Goal: Task Accomplishment & Management: Use online tool/utility

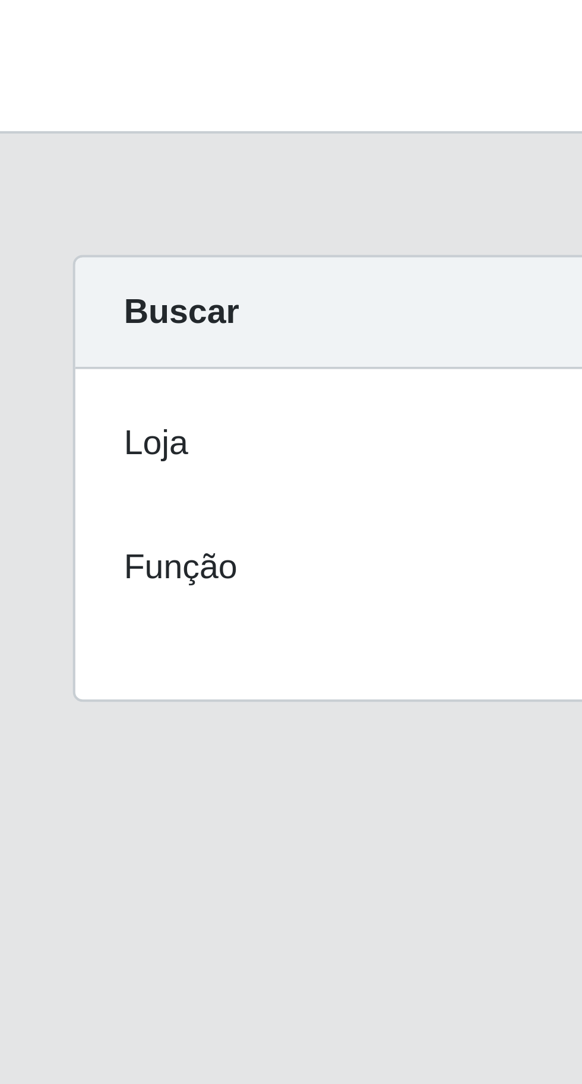
click at [113, 107] on div "Loja" at bounding box center [88, 112] width 135 height 21
click at [112, 110] on div "Loja" at bounding box center [88, 112] width 135 height 21
click at [113, 119] on div "Loja" at bounding box center [88, 112] width 135 height 21
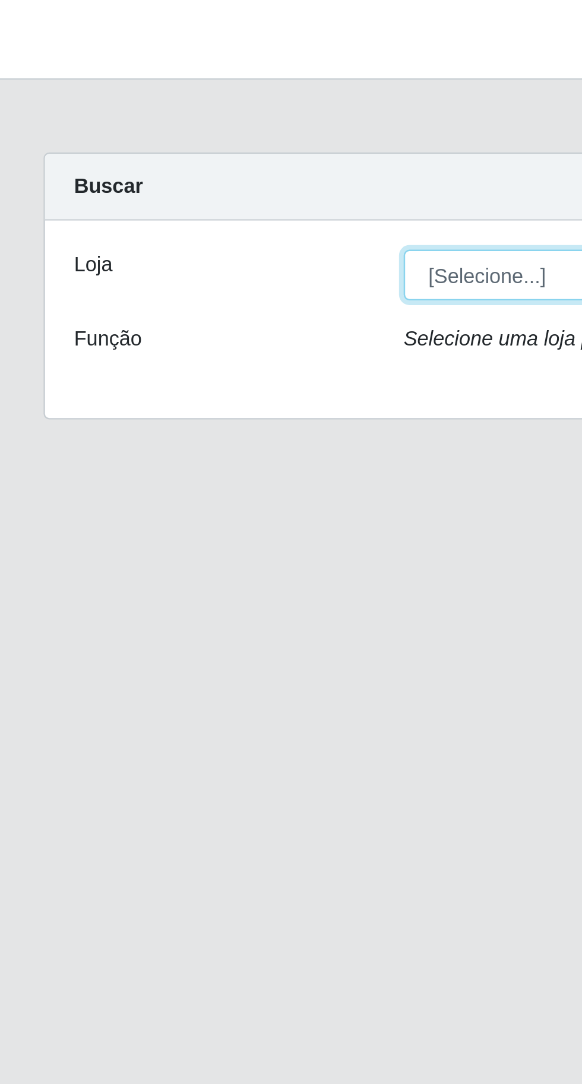
click at [210, 112] on select "[Selecione...] Extraplus - [GEOGRAPHIC_DATA] 03 - [GEOGRAPHIC_DATA]" at bounding box center [358, 112] width 387 height 21
select select "468"
click at [165, 102] on select "[Selecione...] Extraplus - [GEOGRAPHIC_DATA] 03 - [GEOGRAPHIC_DATA]" at bounding box center [358, 112] width 387 height 21
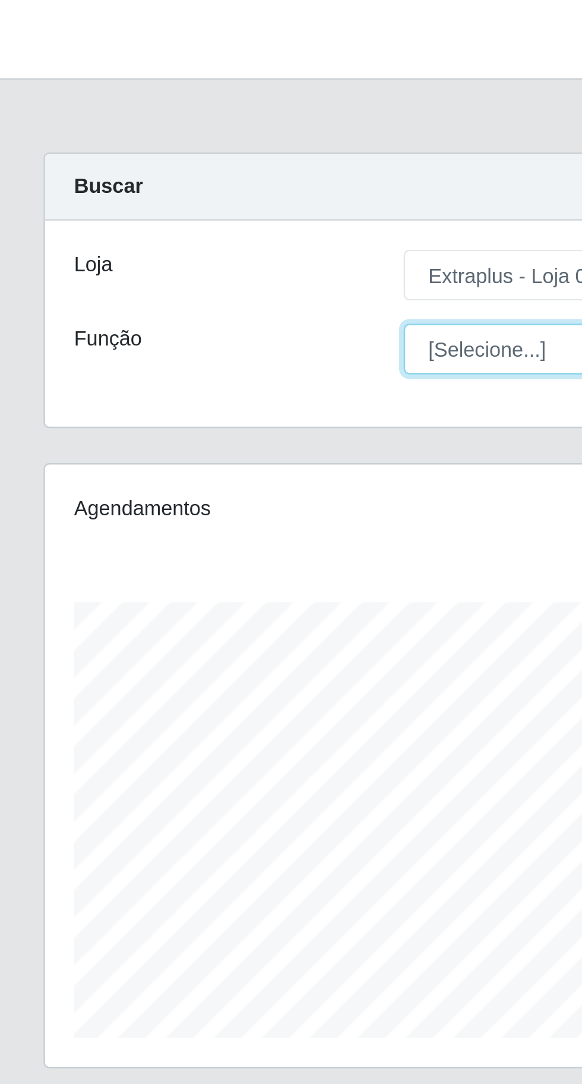
click at [215, 138] on select "[Selecione...] Repositor Repositor + Repositor ++" at bounding box center [358, 142] width 387 height 21
click at [165, 132] on select "[Selecione...] Repositor Repositor + Repositor ++" at bounding box center [358, 142] width 387 height 21
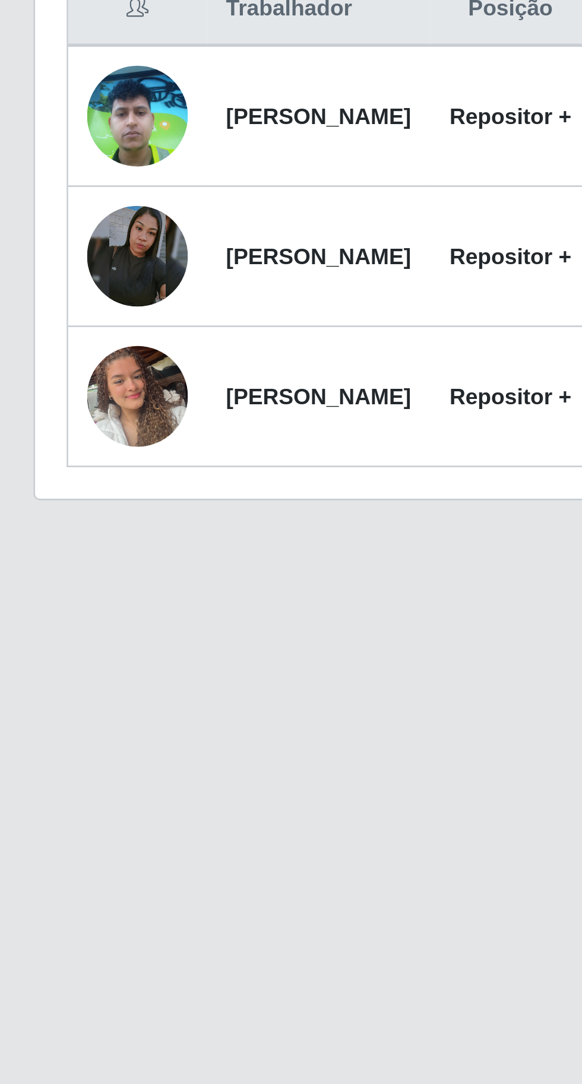
click at [141, 574] on td "[PERSON_NAME]" at bounding box center [125, 546] width 84 height 53
click at [55, 571] on img at bounding box center [57, 546] width 38 height 51
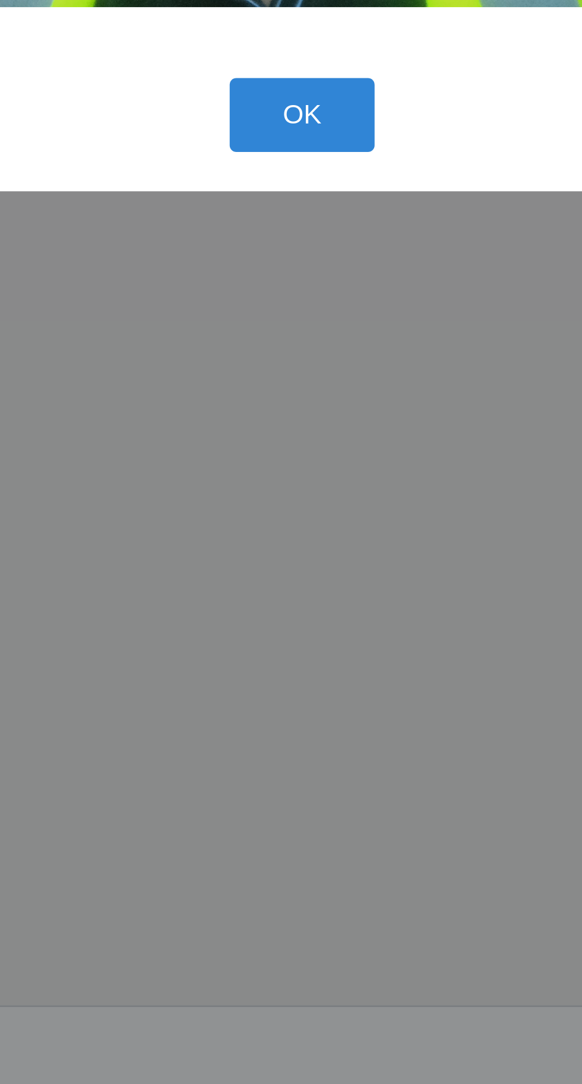
scroll to position [0, 0]
